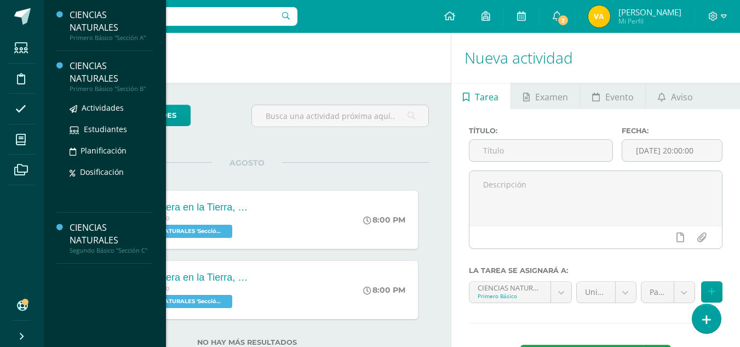
click at [83, 76] on div "CIENCIAS NATURALES" at bounding box center [111, 72] width 83 height 25
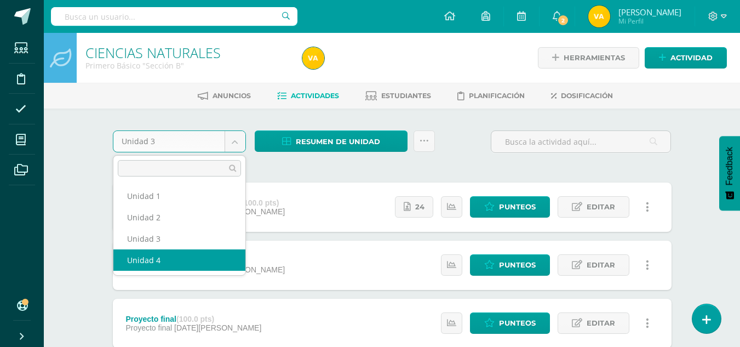
select select "Unidad 4"
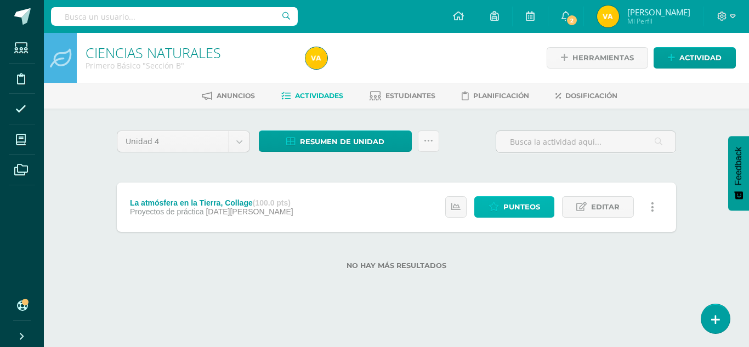
click at [523, 210] on span "Punteos" at bounding box center [521, 207] width 37 height 20
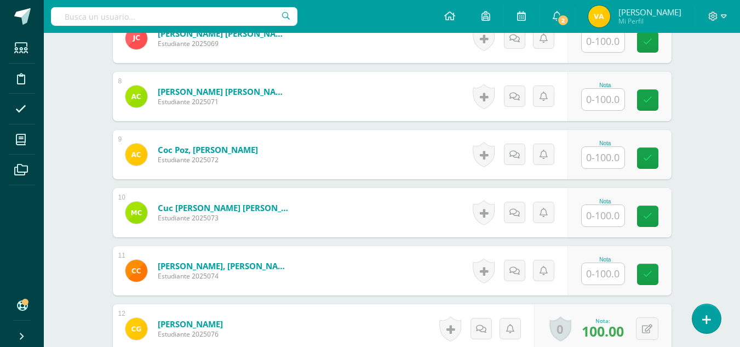
scroll to position [738, 0]
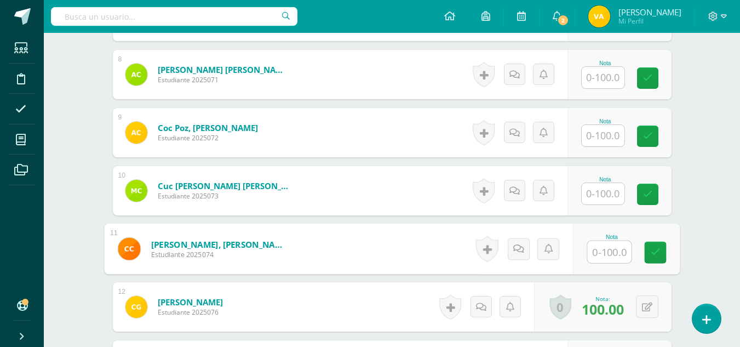
click at [609, 248] on input "text" at bounding box center [609, 252] width 44 height 22
type input "90"
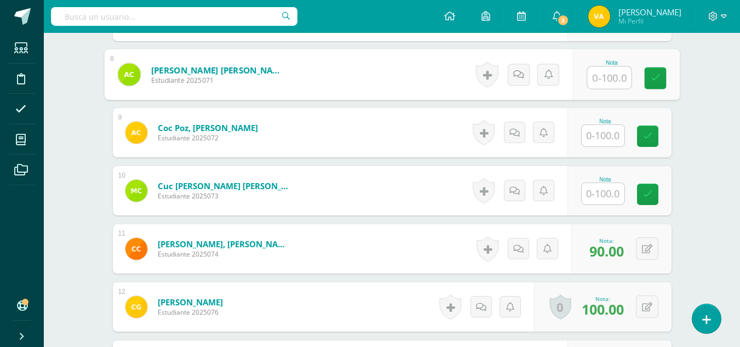
drag, startPoint x: 748, startPoint y: 91, endPoint x: 600, endPoint y: 72, distance: 149.1
click at [600, 72] on input "text" at bounding box center [609, 78] width 44 height 22
type input "30"
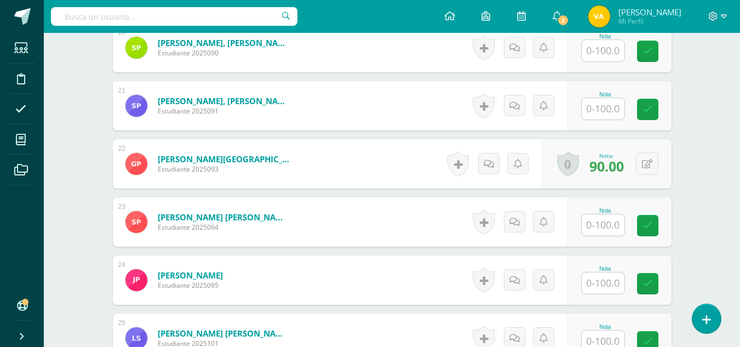
scroll to position [1469, 0]
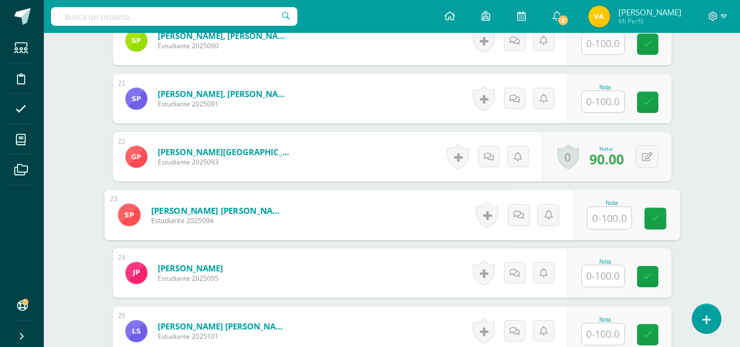
click at [605, 210] on input "text" at bounding box center [609, 218] width 44 height 22
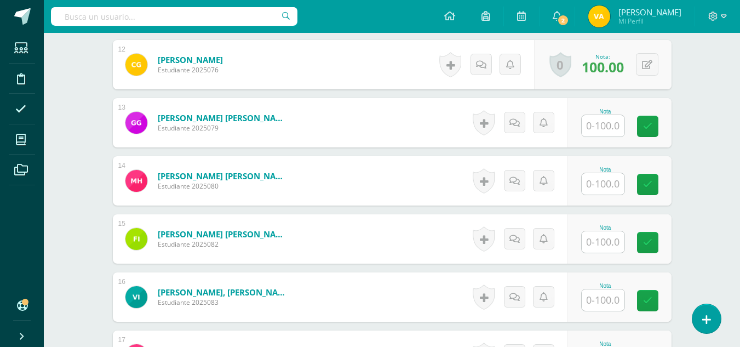
scroll to position [1002, 0]
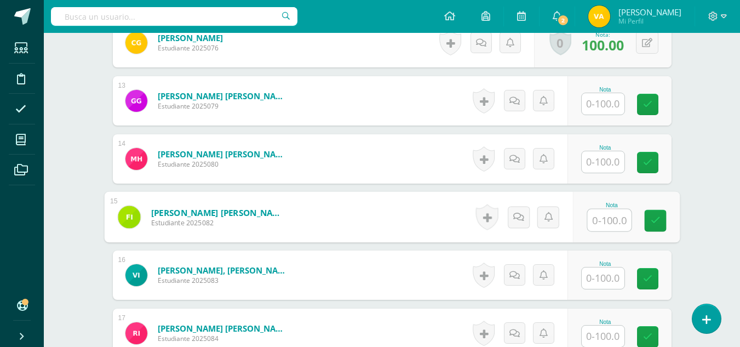
click at [602, 223] on input "text" at bounding box center [609, 220] width 44 height 22
type input "100"
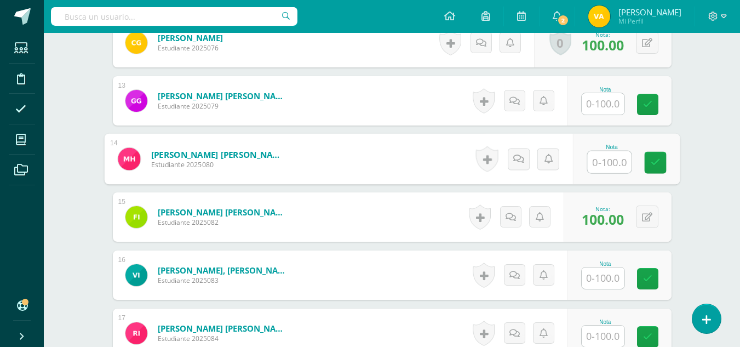
click at [608, 166] on input "text" at bounding box center [609, 162] width 44 height 22
type input "85"
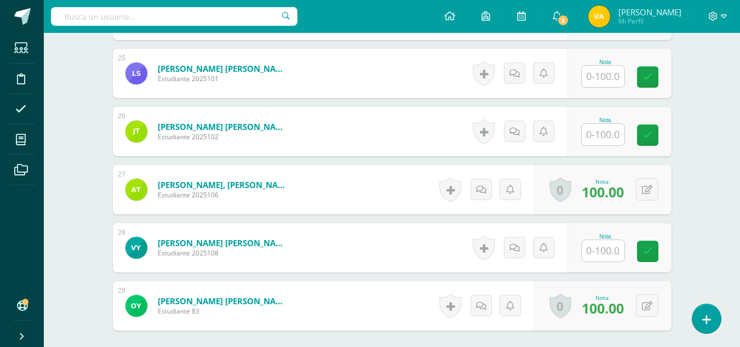
scroll to position [1730, 0]
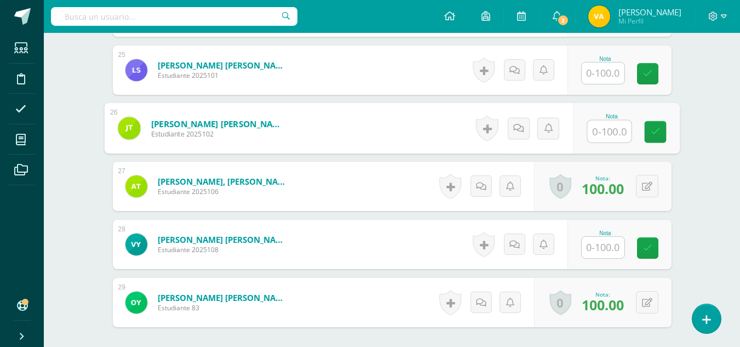
click at [600, 121] on input "text" at bounding box center [609, 132] width 44 height 22
type input "100"
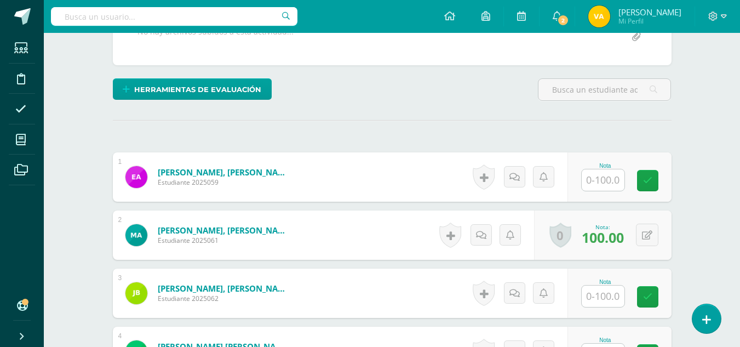
scroll to position [243, 0]
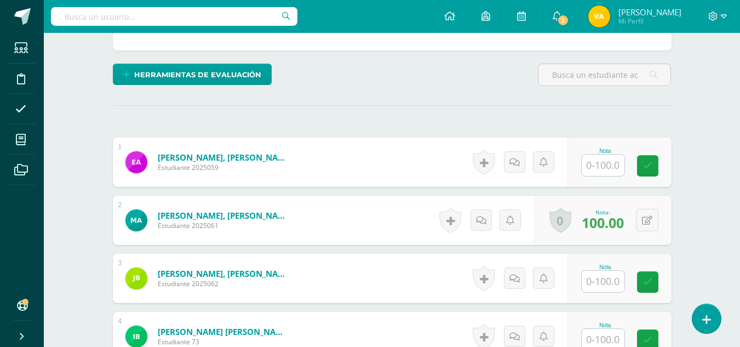
click at [597, 169] on input "text" at bounding box center [603, 165] width 43 height 21
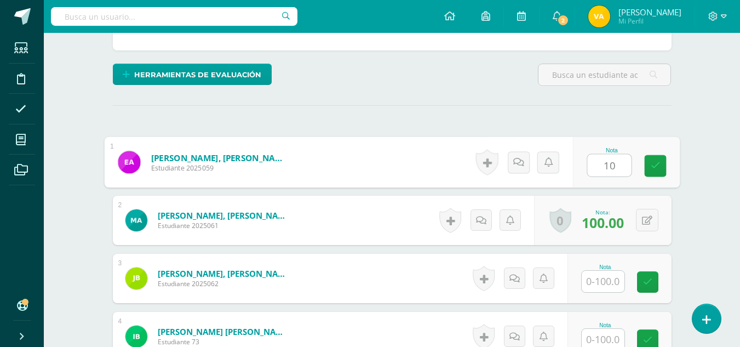
type input "100"
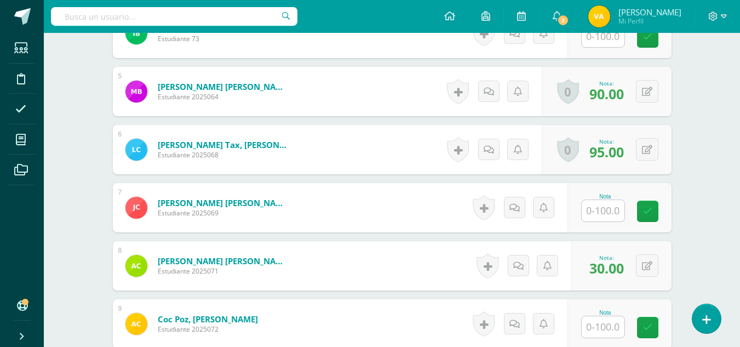
scroll to position [849, 0]
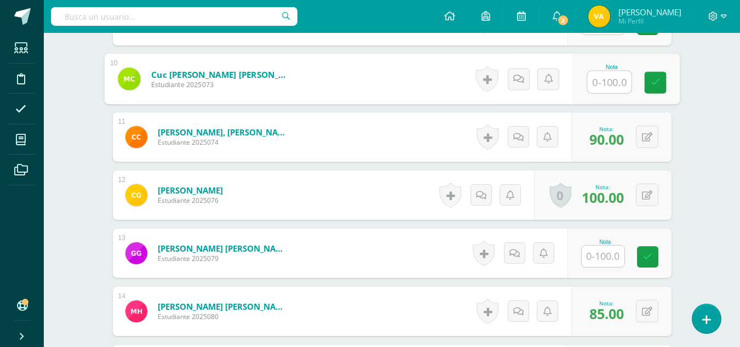
click at [613, 81] on input "text" at bounding box center [609, 82] width 44 height 22
type input "60"
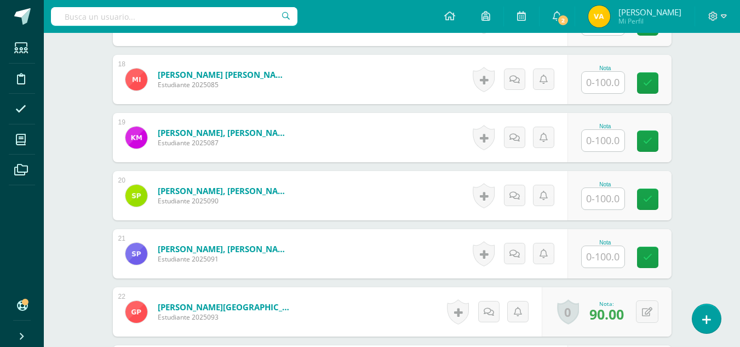
scroll to position [1354, 0]
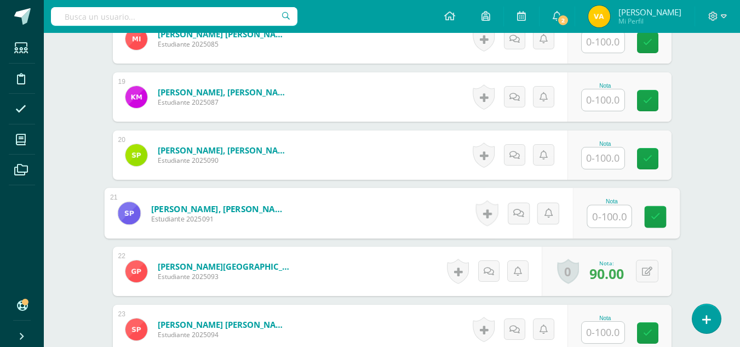
click at [621, 213] on input "text" at bounding box center [609, 217] width 44 height 22
type input "30"
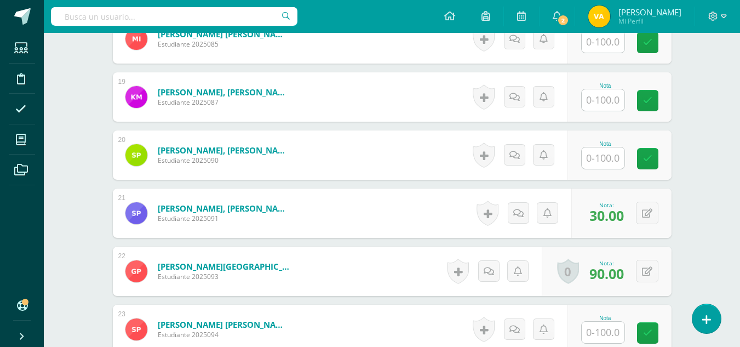
scroll to position [1270, 0]
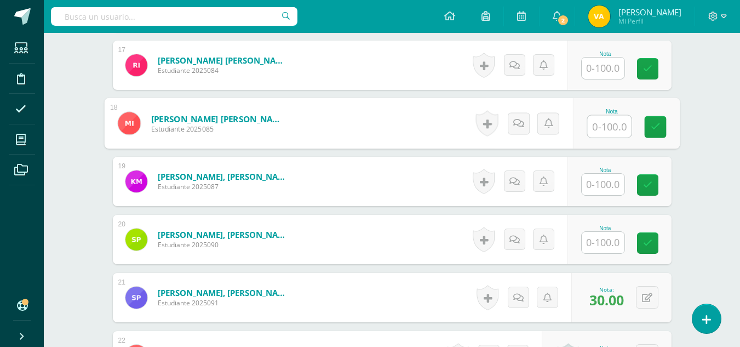
click at [615, 132] on input "text" at bounding box center [609, 127] width 44 height 22
type input "100"
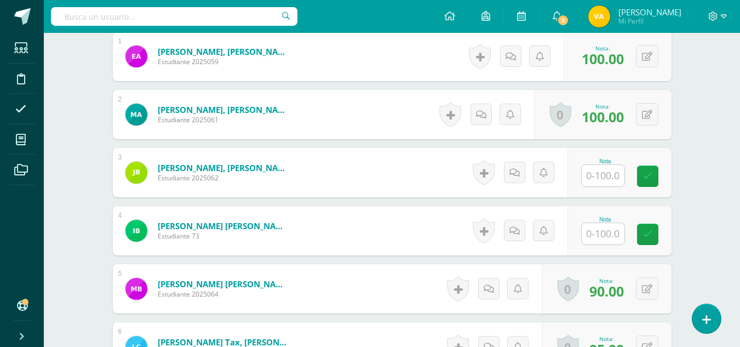
scroll to position [345, 0]
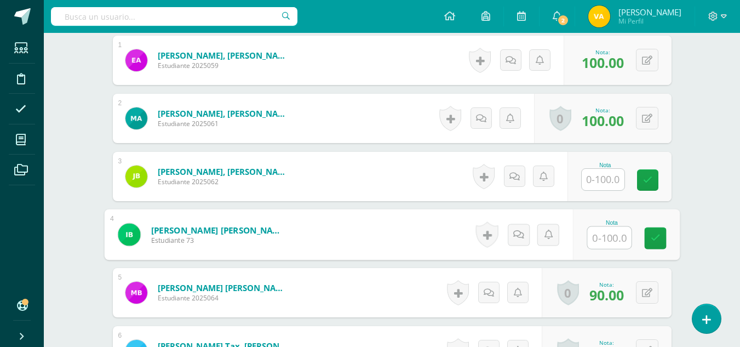
click at [603, 232] on input "text" at bounding box center [609, 238] width 44 height 22
type input "100"
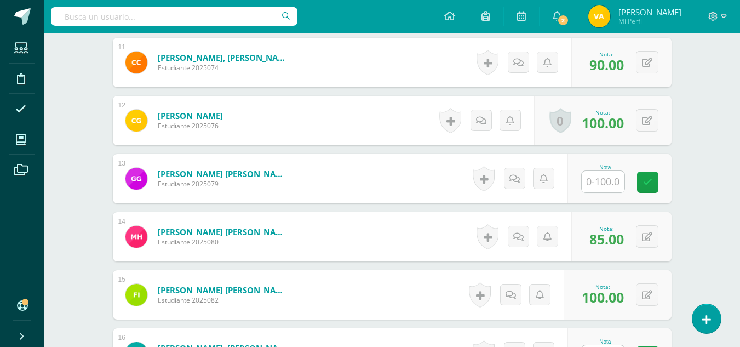
scroll to position [931, 0]
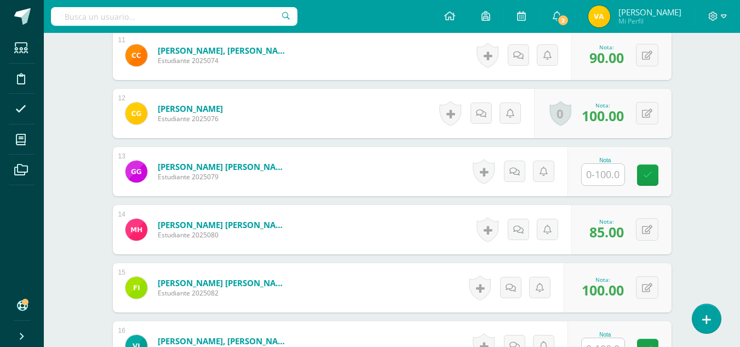
click at [606, 173] on input "text" at bounding box center [603, 174] width 43 height 21
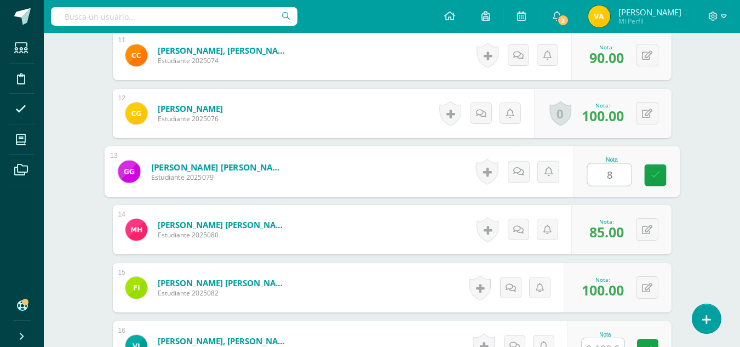
type input "80"
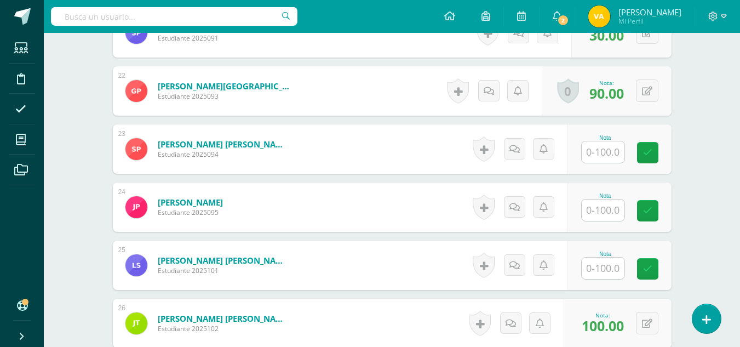
scroll to position [1538, 0]
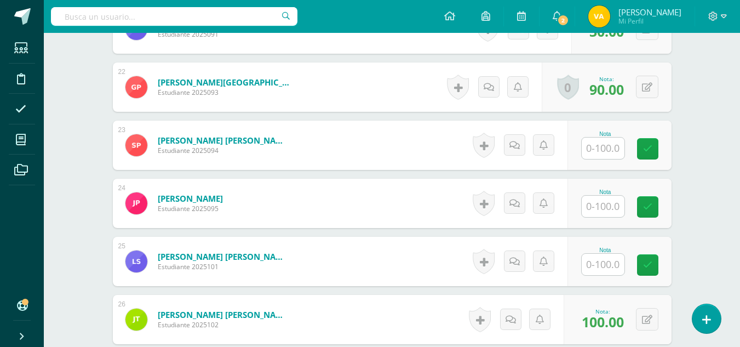
drag, startPoint x: 740, startPoint y: 267, endPoint x: 739, endPoint y: 275, distance: 7.1
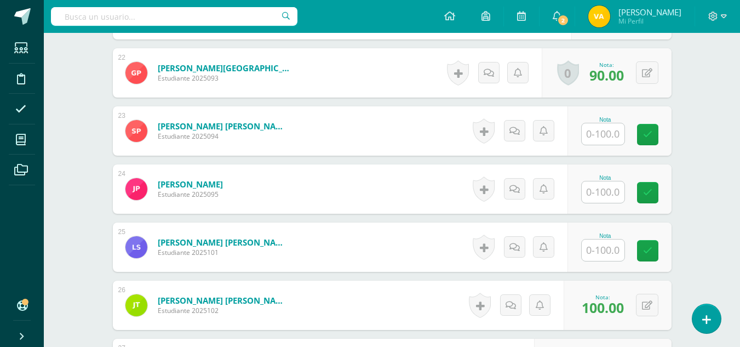
scroll to position [1556, 0]
